Goal: Transaction & Acquisition: Purchase product/service

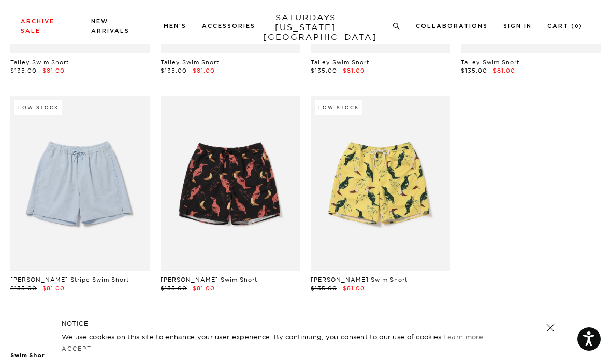
scroll to position [227, 0]
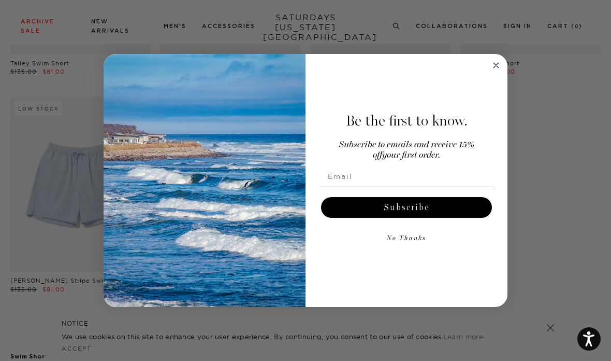
click at [494, 67] on icon "Close dialog" at bounding box center [496, 65] width 5 height 5
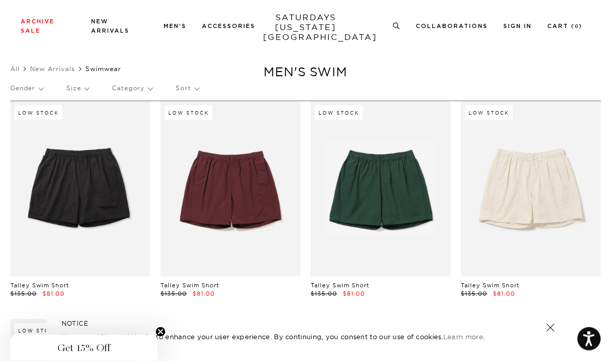
scroll to position [0, 0]
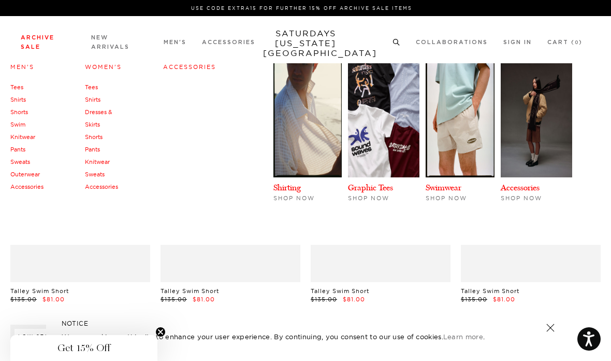
click at [15, 124] on link "Swim" at bounding box center [17, 124] width 15 height 7
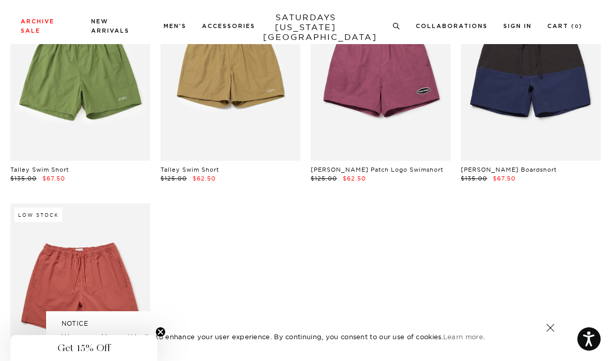
scroll to position [1016, 0]
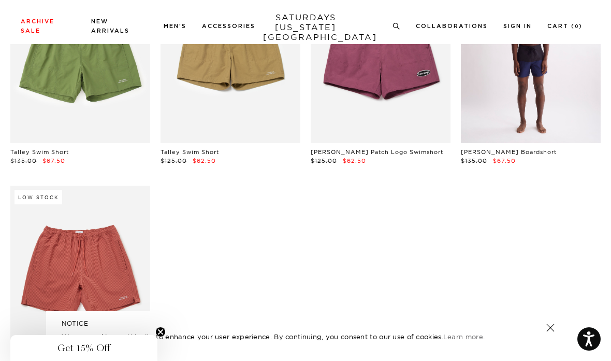
click at [525, 88] on link at bounding box center [531, 55] width 140 height 175
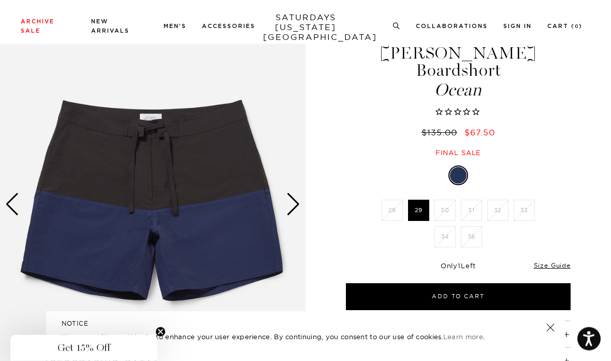
scroll to position [40, 0]
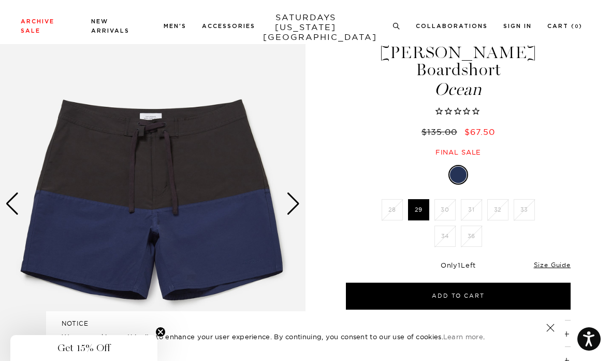
click at [287, 203] on div "Next slide" at bounding box center [293, 203] width 14 height 23
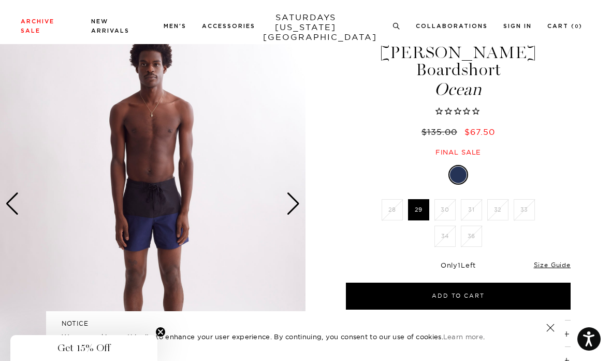
click at [295, 210] on div "Next slide" at bounding box center [293, 203] width 14 height 23
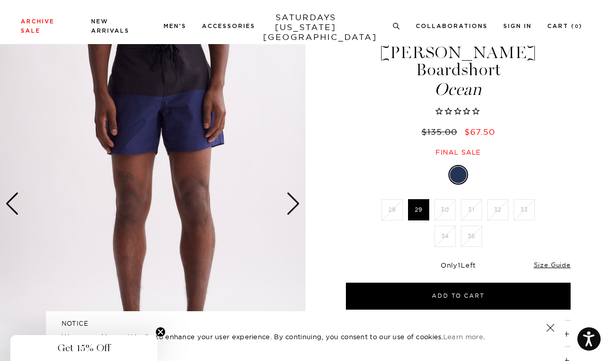
click at [290, 208] on div "Next slide" at bounding box center [293, 203] width 14 height 23
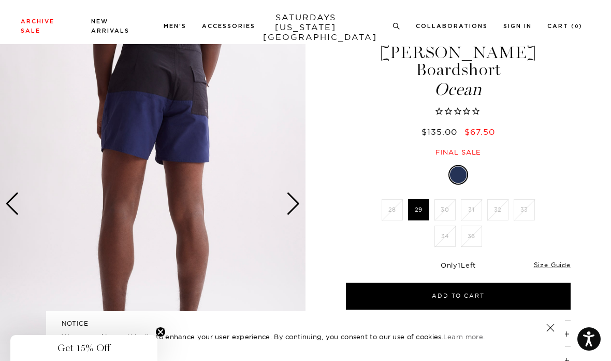
click at [296, 206] on div "Next slide" at bounding box center [293, 203] width 14 height 23
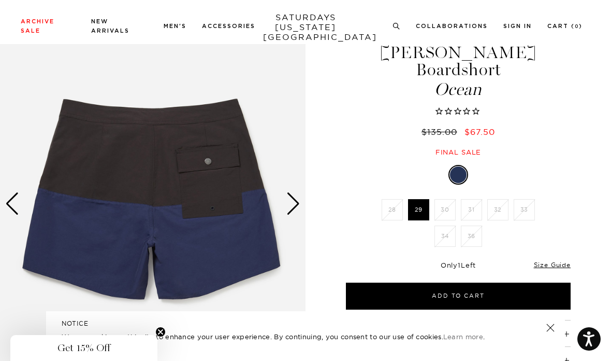
click at [13, 204] on div "Previous slide" at bounding box center [12, 203] width 14 height 23
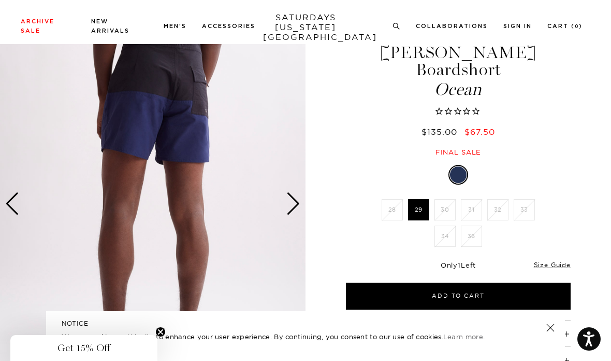
click at [13, 203] on div "Previous slide" at bounding box center [12, 203] width 14 height 23
click at [17, 200] on div "Previous slide" at bounding box center [12, 203] width 14 height 23
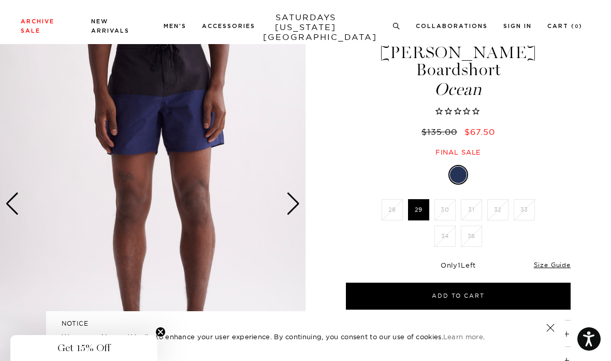
click at [16, 198] on div "Previous slide" at bounding box center [12, 203] width 14 height 23
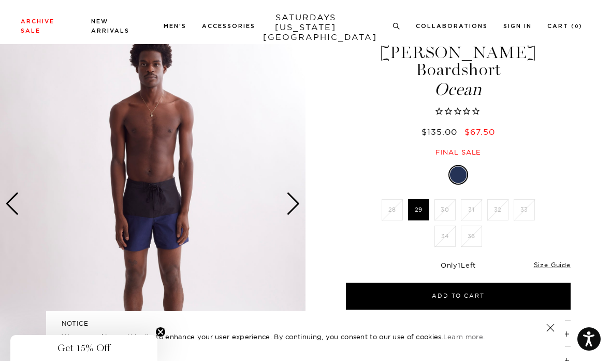
click at [512, 61] on h1 "Ennis Boardshort Ocean" at bounding box center [458, 71] width 228 height 54
click at [506, 82] on div "Ennis Boardshort Ocean $135.00 $67.50 Final sale" at bounding box center [458, 90] width 228 height 134
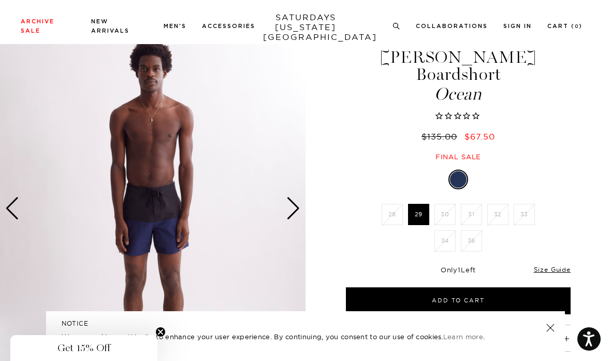
scroll to position [34, 0]
copy h1 "Ennis Boardshort"
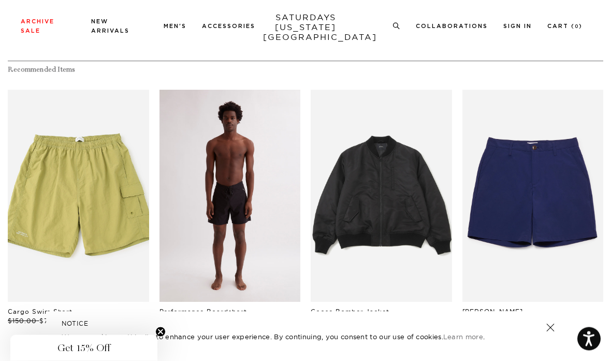
scroll to position [435, 0]
click at [246, 198] on link "files/M00022BS02-BLACK_06.jpg" at bounding box center [230, 196] width 141 height 212
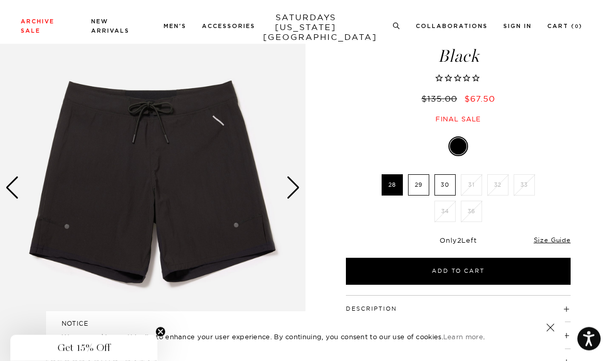
scroll to position [56, 0]
click at [280, 200] on img at bounding box center [153, 187] width 306 height 382
click at [300, 184] on div "Next slide" at bounding box center [293, 187] width 14 height 23
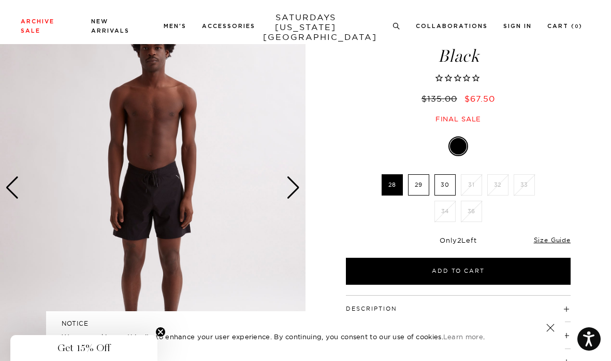
click at [295, 191] on div "Next slide" at bounding box center [293, 187] width 14 height 23
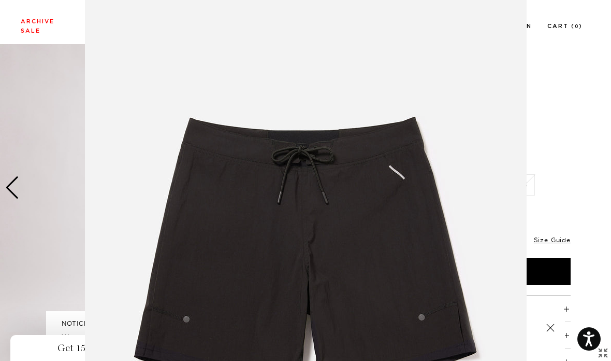
scroll to position [85, 0]
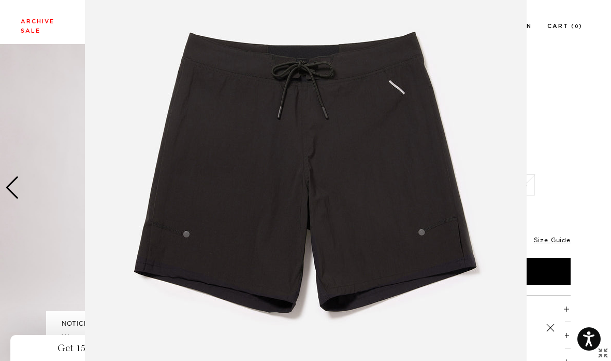
click at [296, 191] on img at bounding box center [306, 180] width 442 height 530
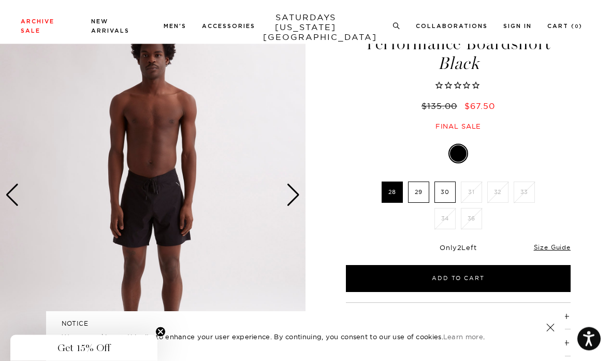
scroll to position [0, 0]
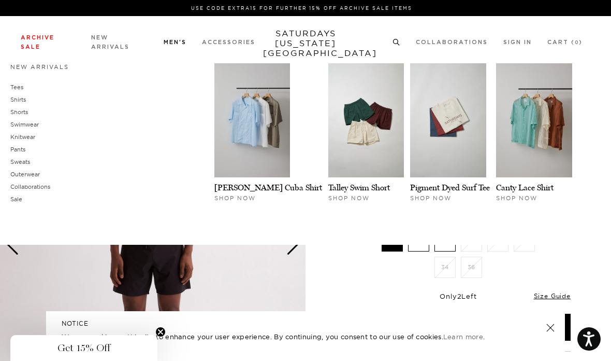
click at [15, 140] on link "Knitwear" at bounding box center [22, 136] width 25 height 7
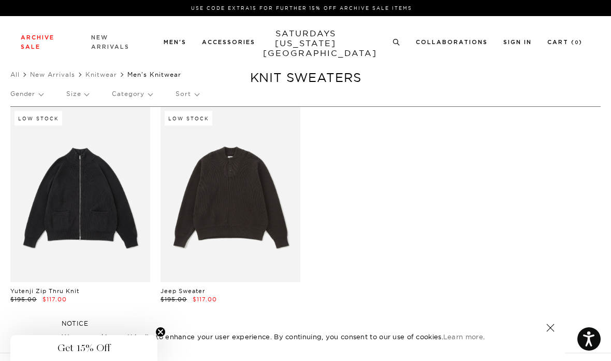
click at [98, 40] on link "New Arrivals" at bounding box center [110, 42] width 38 height 15
